Goal: Task Accomplishment & Management: Manage account settings

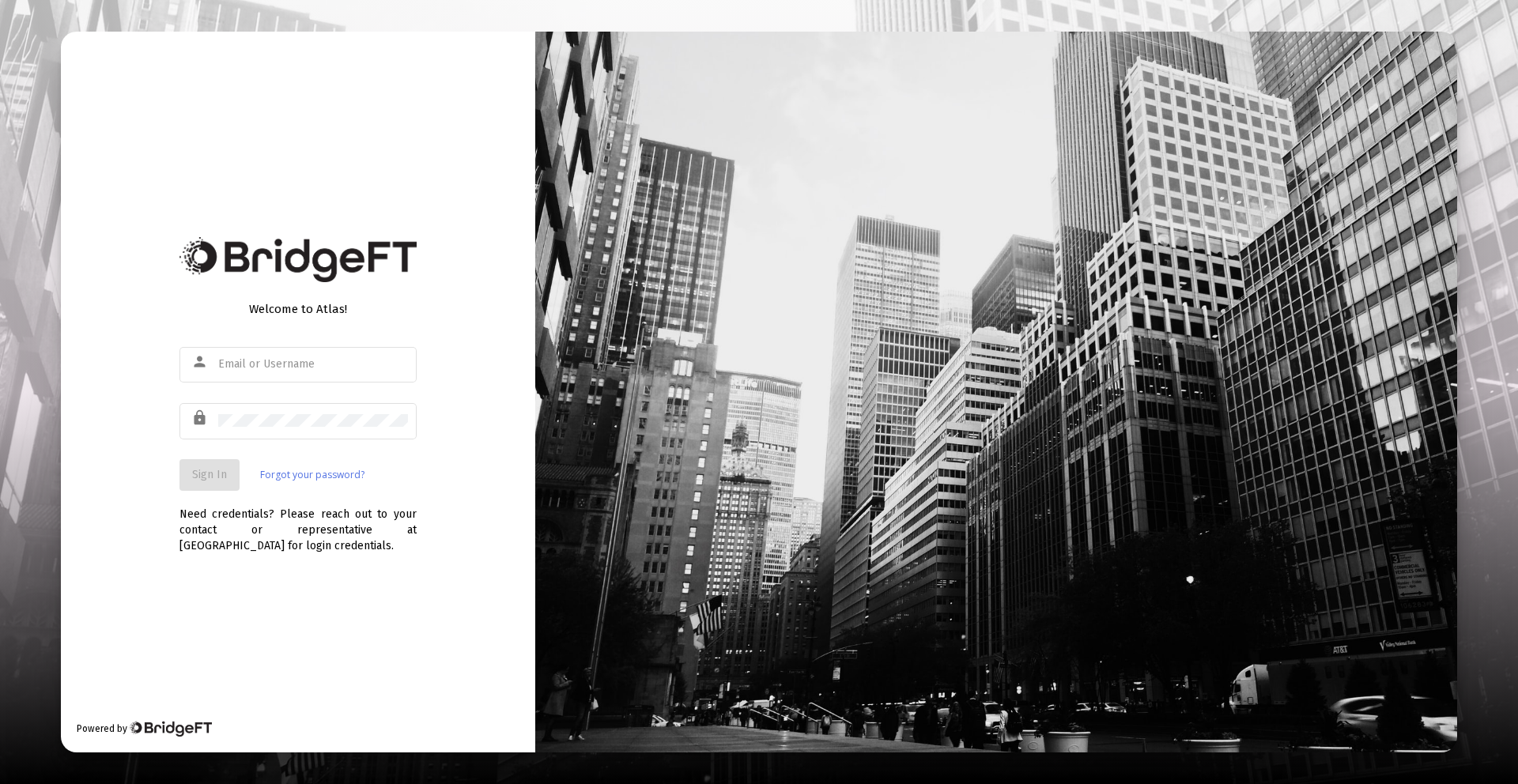
type input "[PERSON_NAME][EMAIL_ADDRESS][DOMAIN_NAME]"
click at [185, 474] on button "Sign In" at bounding box center [209, 475] width 60 height 32
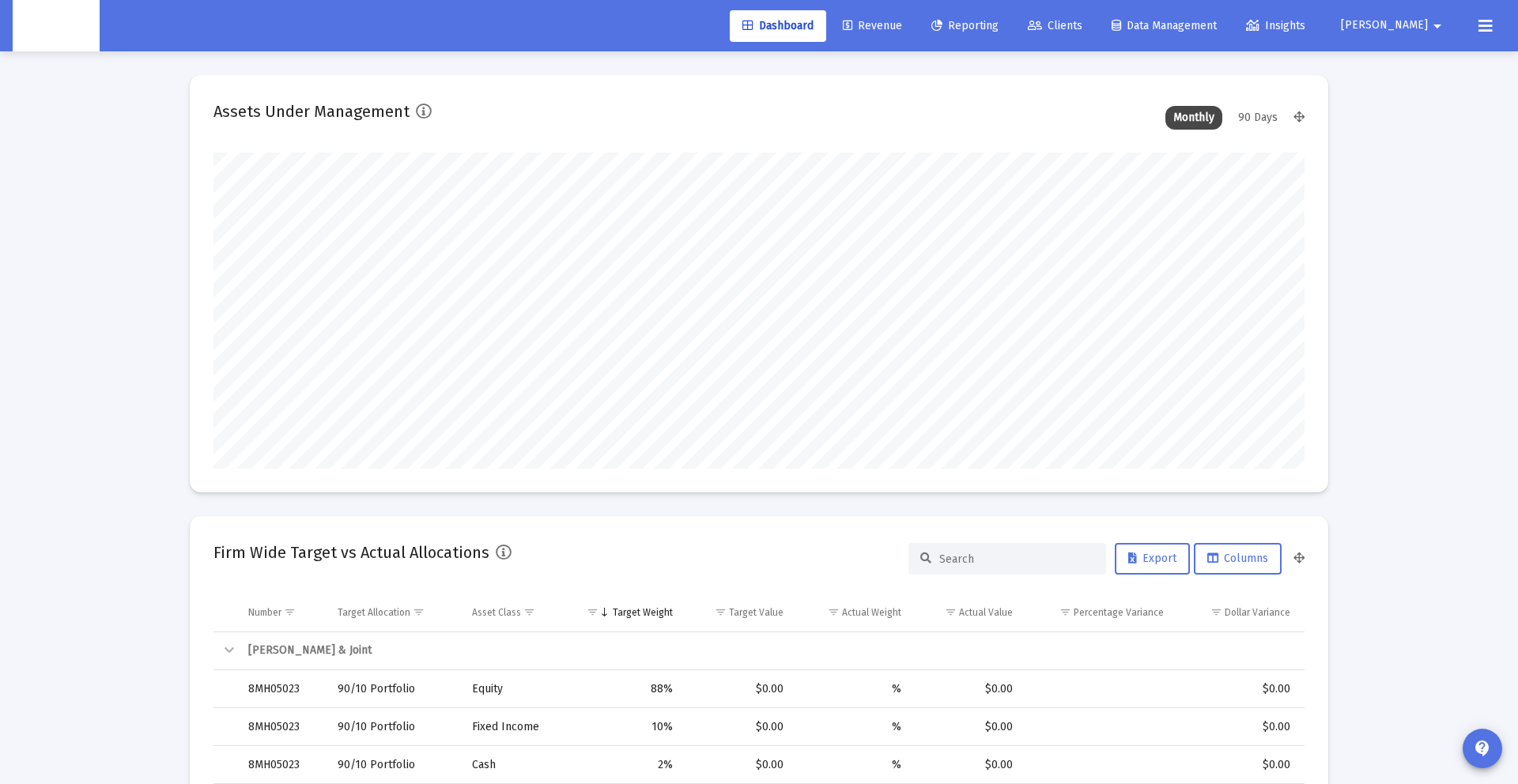
scroll to position [316, 588]
type input "[DATE]"
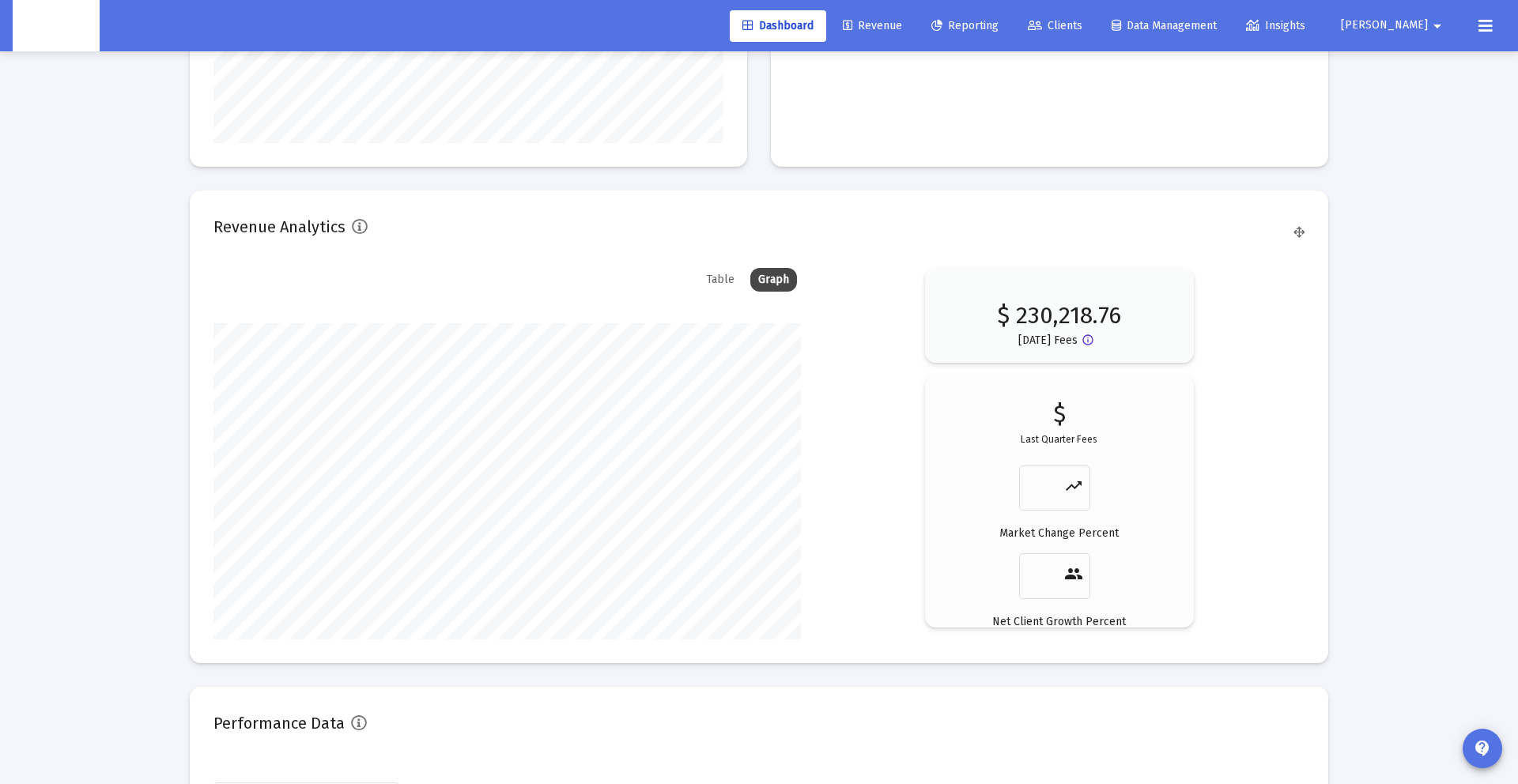
scroll to position [2397, 0]
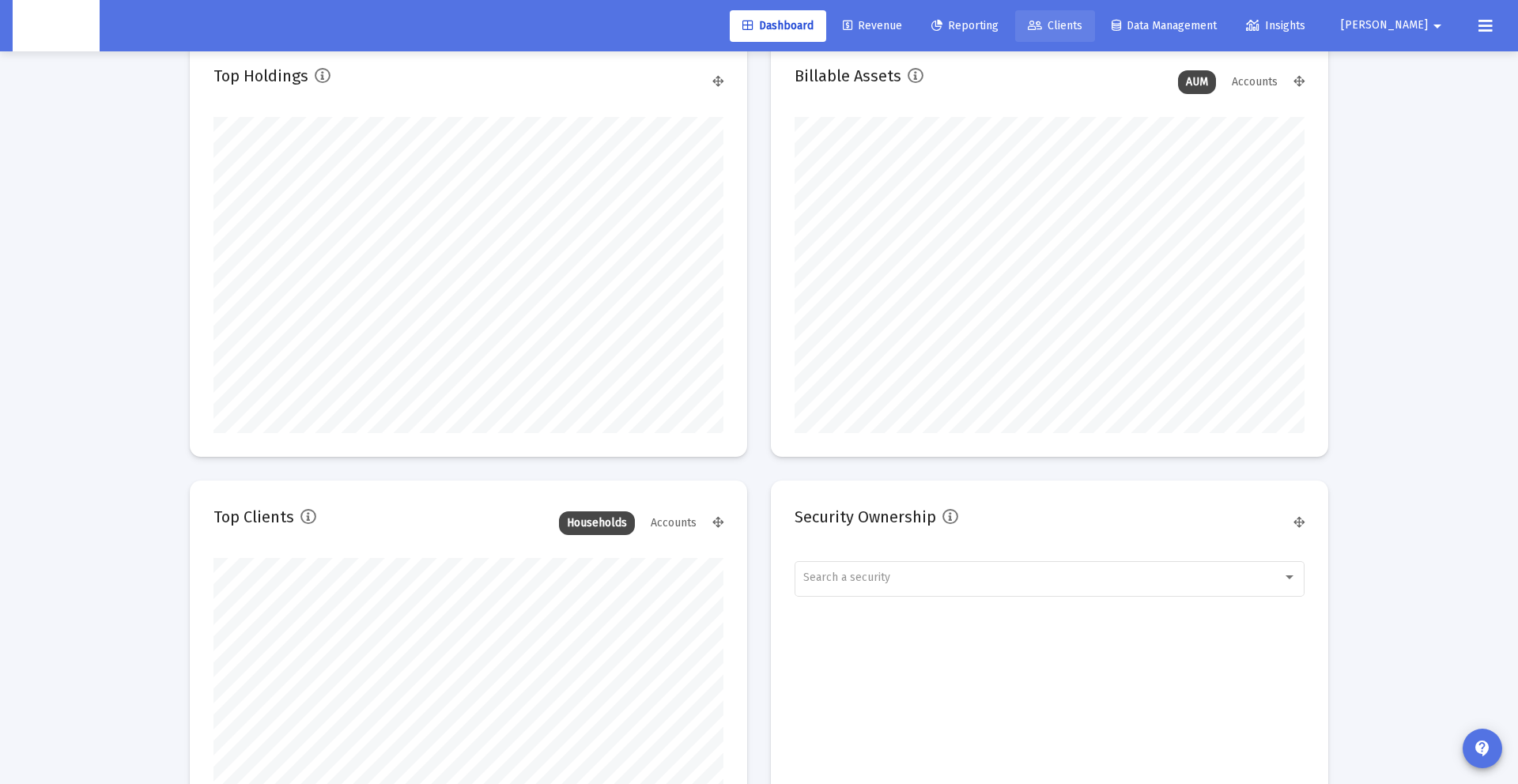
click at [1095, 40] on link "Clients" at bounding box center [1055, 26] width 80 height 32
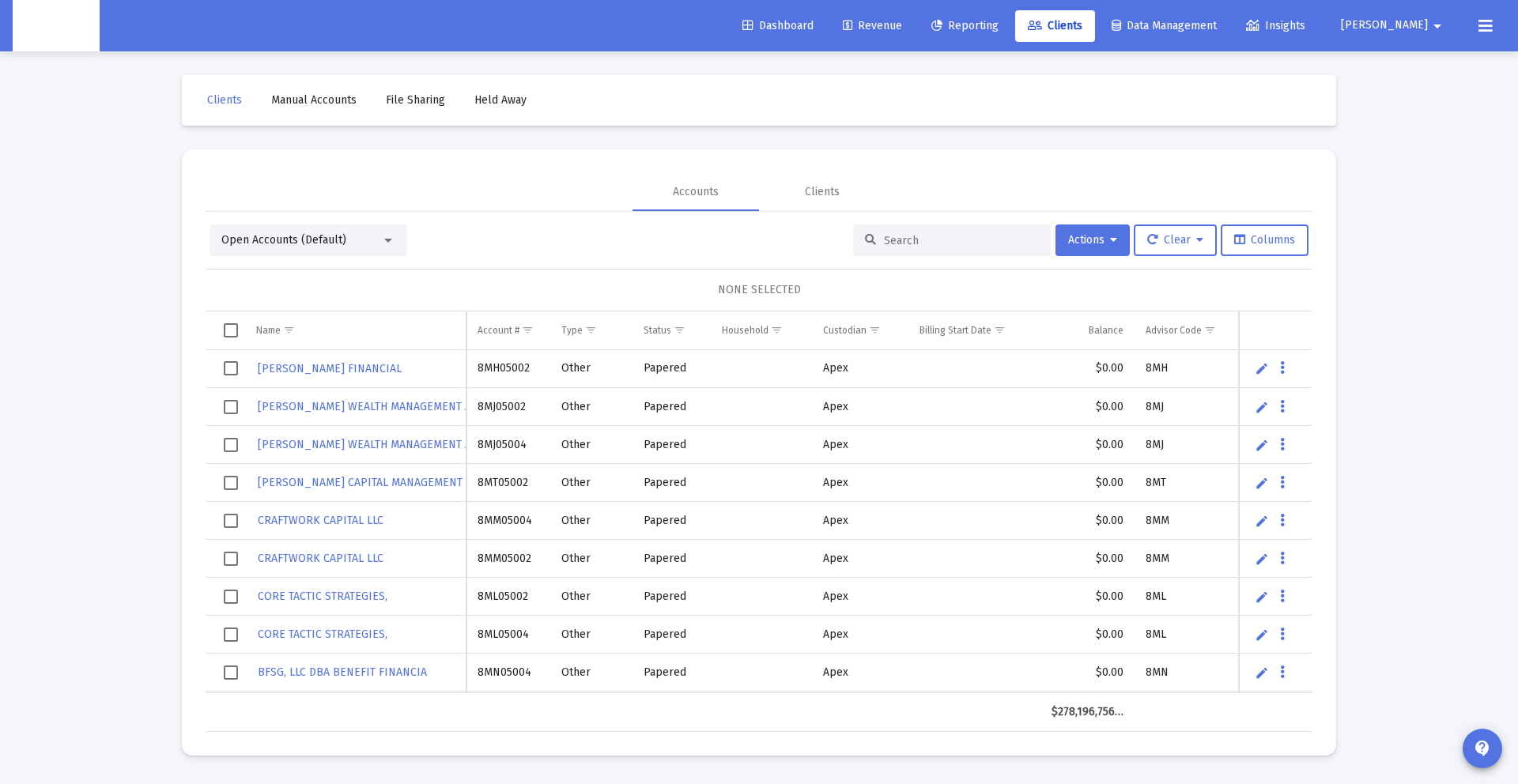
click at [322, 238] on span "Open Accounts (Default)" at bounding box center [283, 239] width 125 height 14
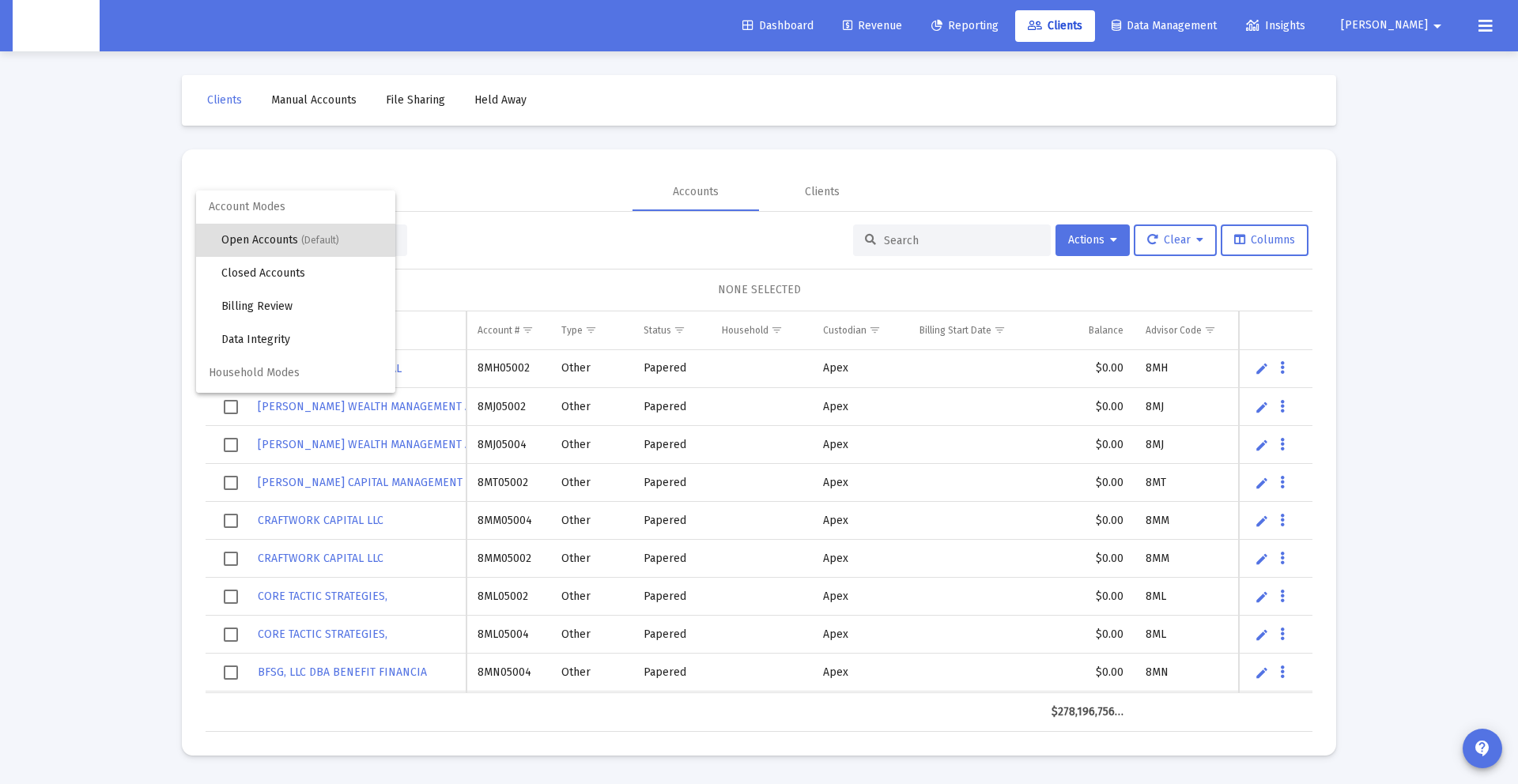
click at [494, 226] on div at bounding box center [759, 392] width 1518 height 784
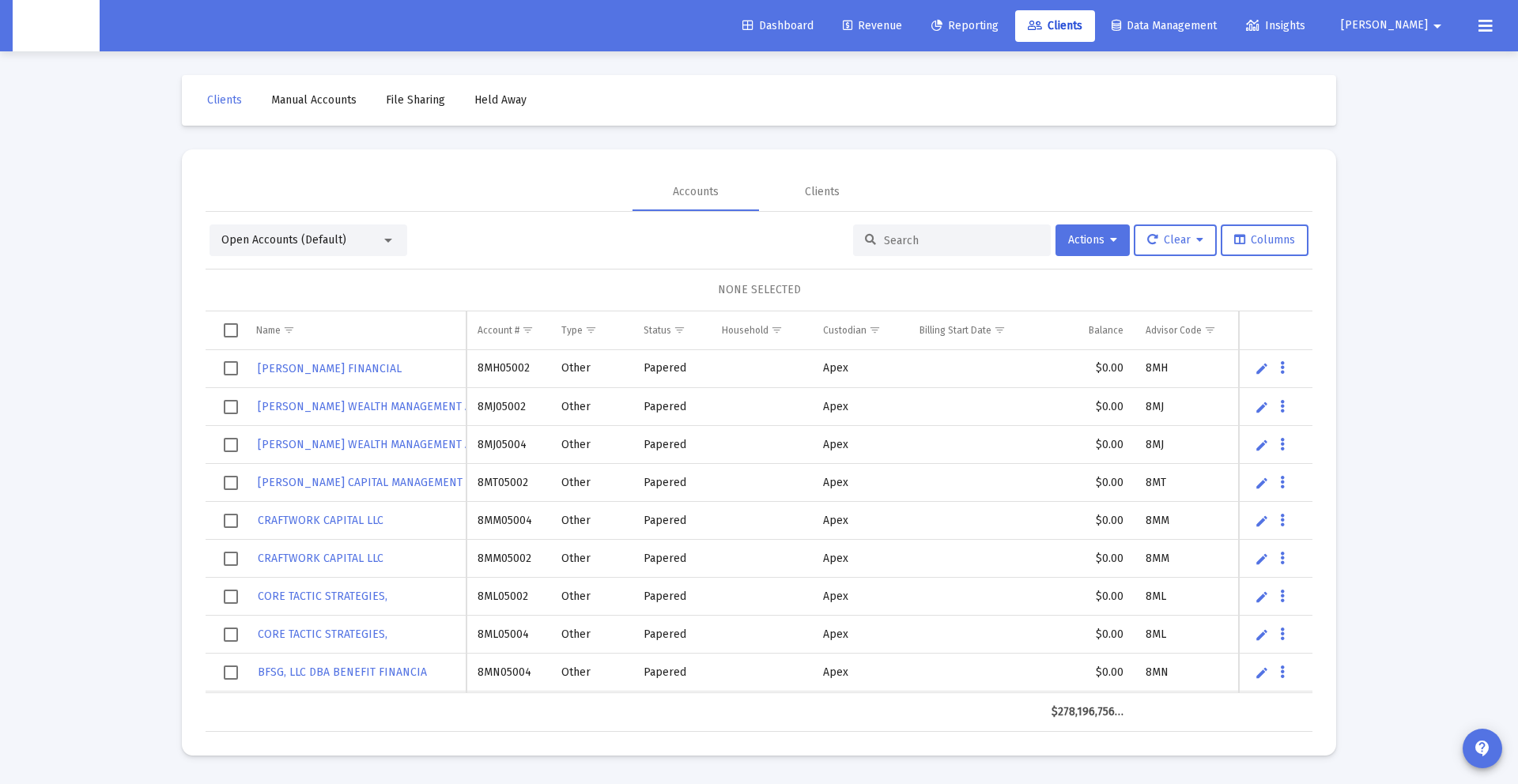
click at [364, 238] on div "Open Accounts (Default)" at bounding box center [301, 239] width 160 height 16
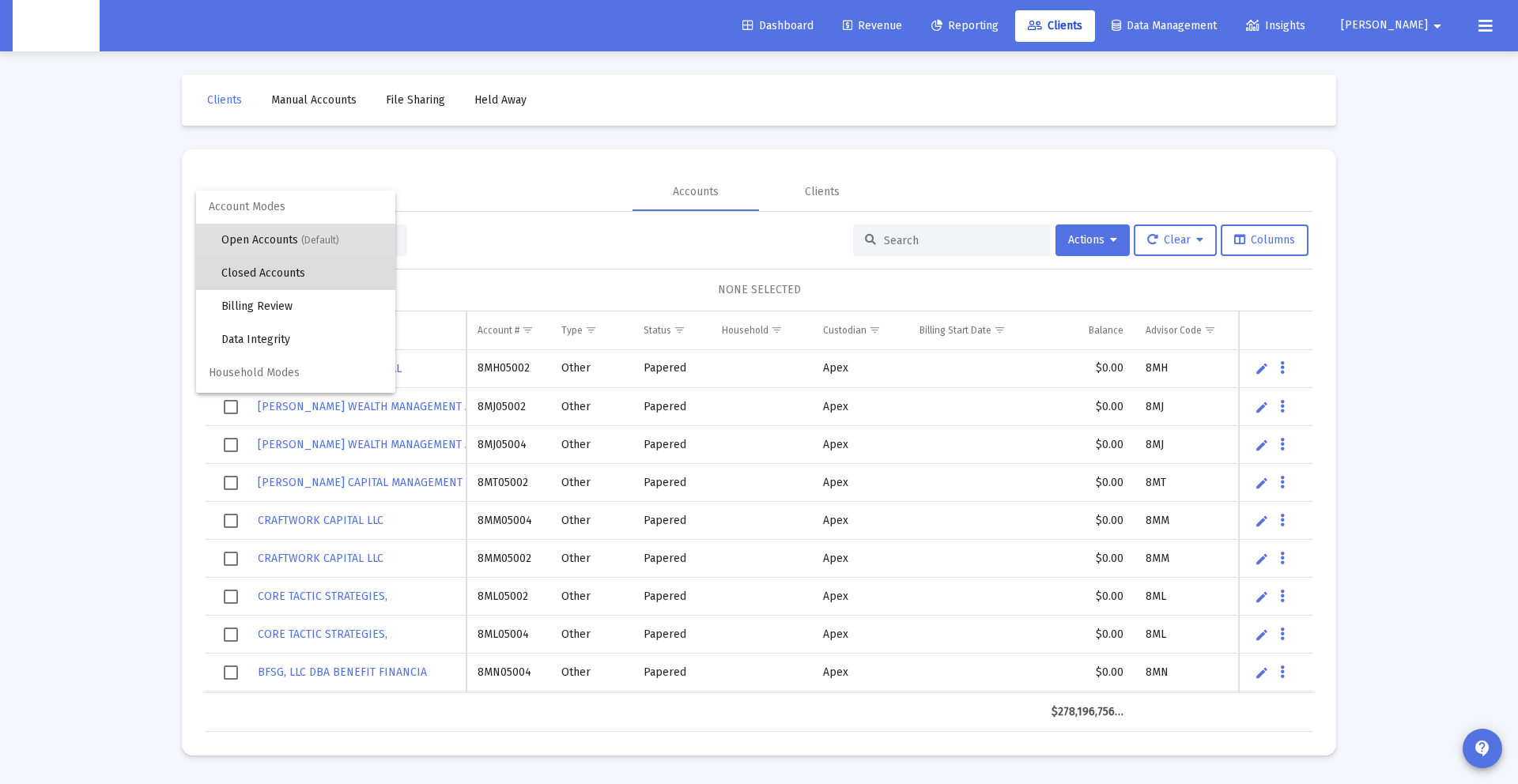
click at [328, 272] on span "Closed Accounts" at bounding box center [302, 273] width 161 height 33
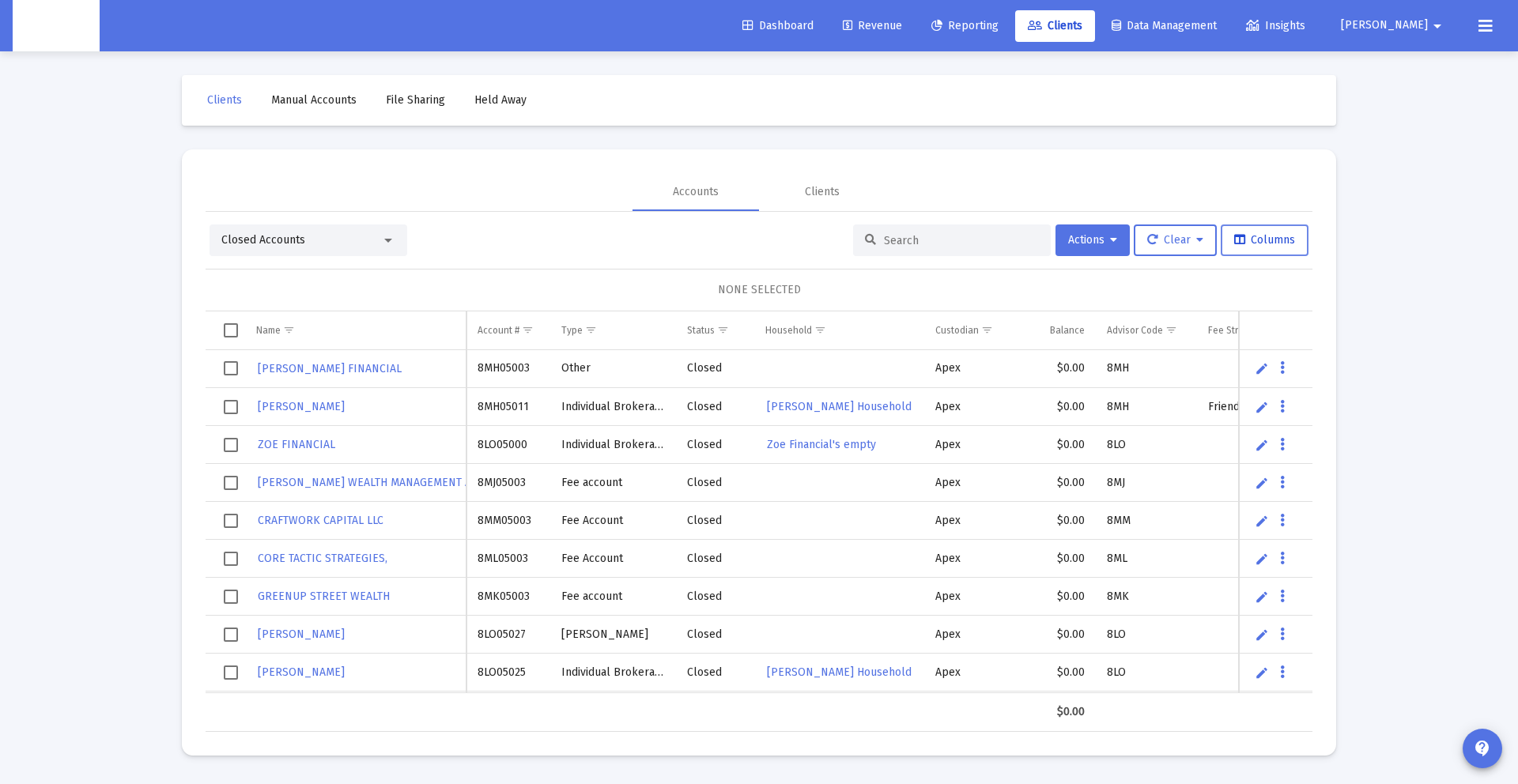
click at [1278, 240] on span "Columns" at bounding box center [1264, 239] width 61 height 14
